Goal: Find specific page/section

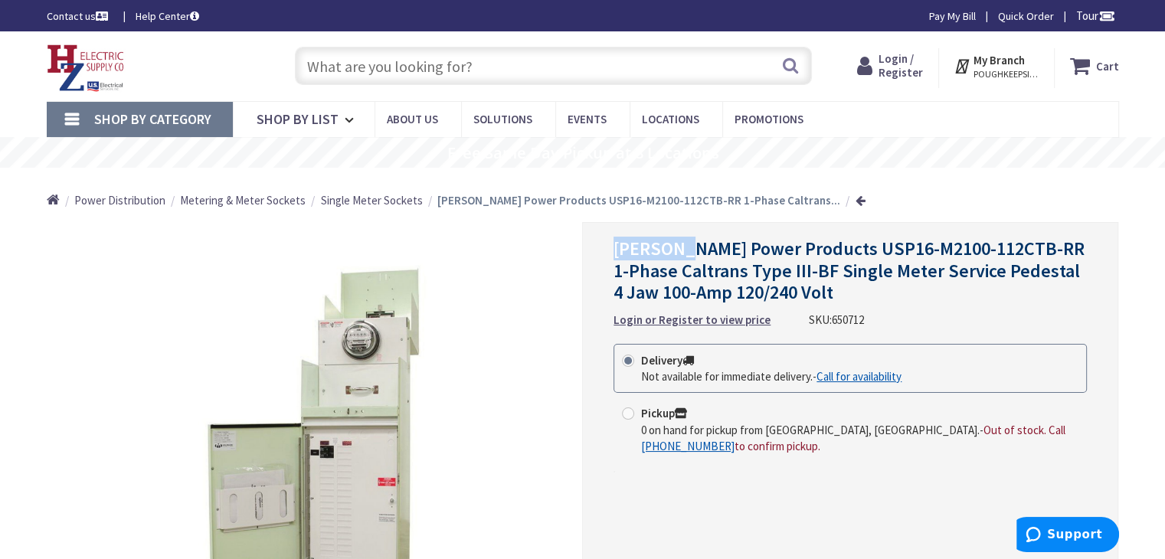
drag, startPoint x: 610, startPoint y: 247, endPoint x: 687, endPoint y: 255, distance: 77.0
click at [687, 255] on div "[PERSON_NAME] Power Products USP16-M2100-112CTB-RR 1-Phase Caltrans Type III-BF…" at bounding box center [850, 443] width 536 height 443
click at [651, 275] on span "[PERSON_NAME] Power Products USP16-M2100-112CTB-RR 1-Phase Caltrans Type III-BF…" at bounding box center [848, 271] width 471 height 68
drag, startPoint x: 611, startPoint y: 273, endPoint x: 766, endPoint y: 276, distance: 154.7
click at [766, 276] on div "[PERSON_NAME] Power Products USP16-M2100-112CTB-RR 1-Phase Caltrans Type III-BF…" at bounding box center [850, 443] width 536 height 443
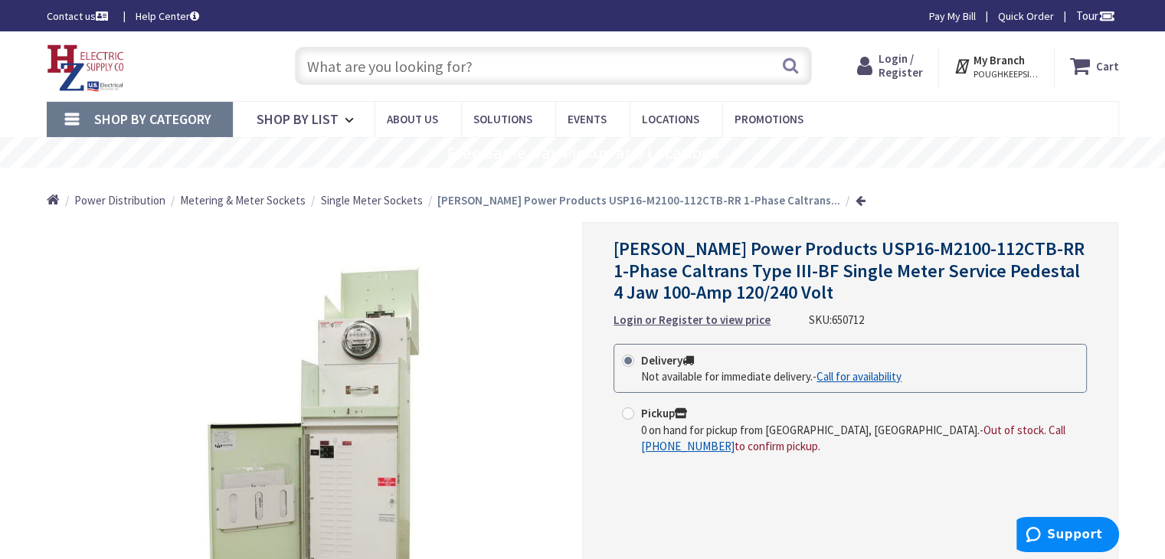
click at [401, 204] on span "Single Meter Sockets" at bounding box center [372, 200] width 102 height 15
